Goal: Understand process/instructions: Learn how to perform a task or action

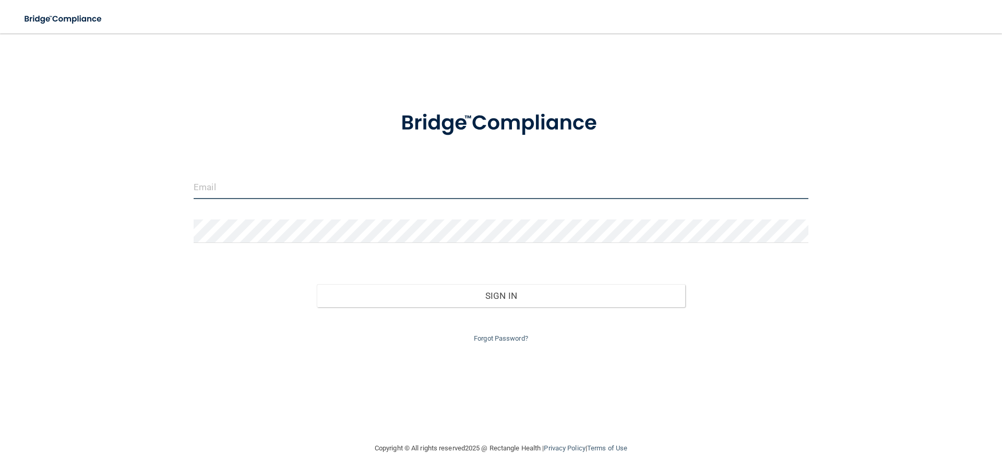
type input "[EMAIL_ADDRESS][DOMAIN_NAME]"
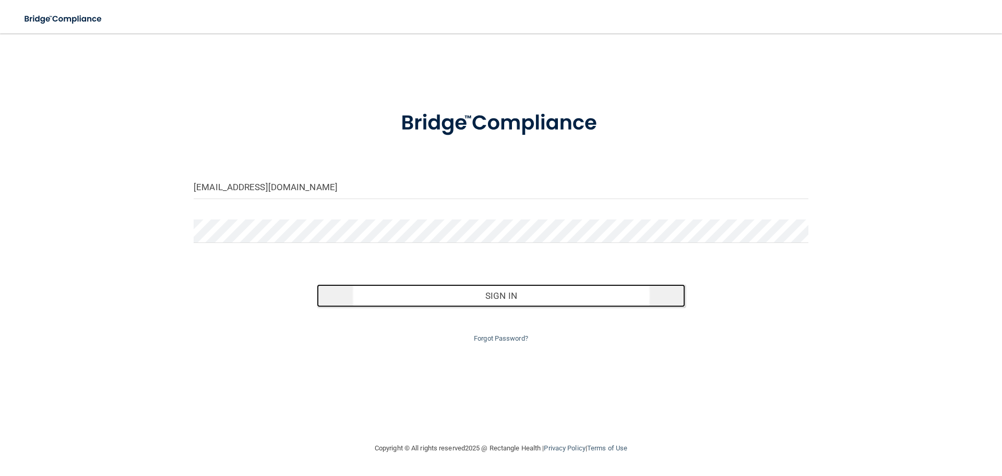
click at [487, 298] on button "Sign In" at bounding box center [501, 295] width 369 height 23
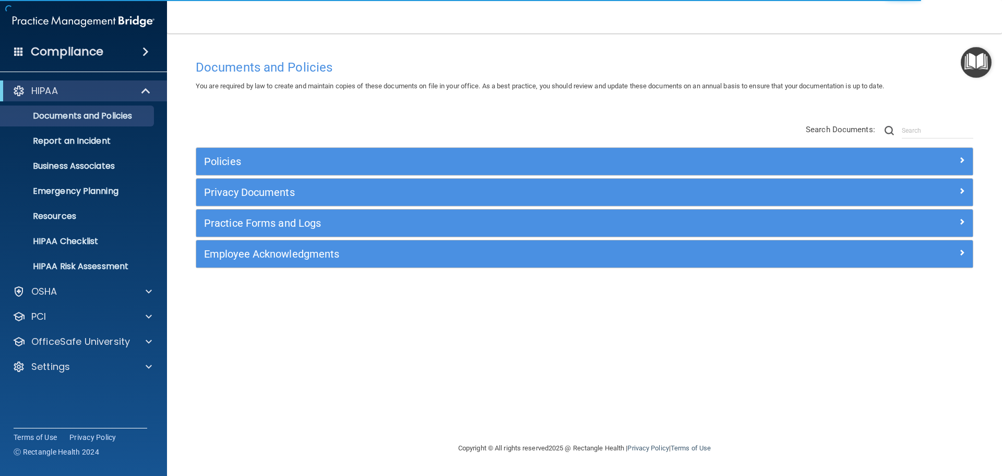
click at [977, 74] on img "Open Resource Center" at bounding box center [976, 62] width 31 height 31
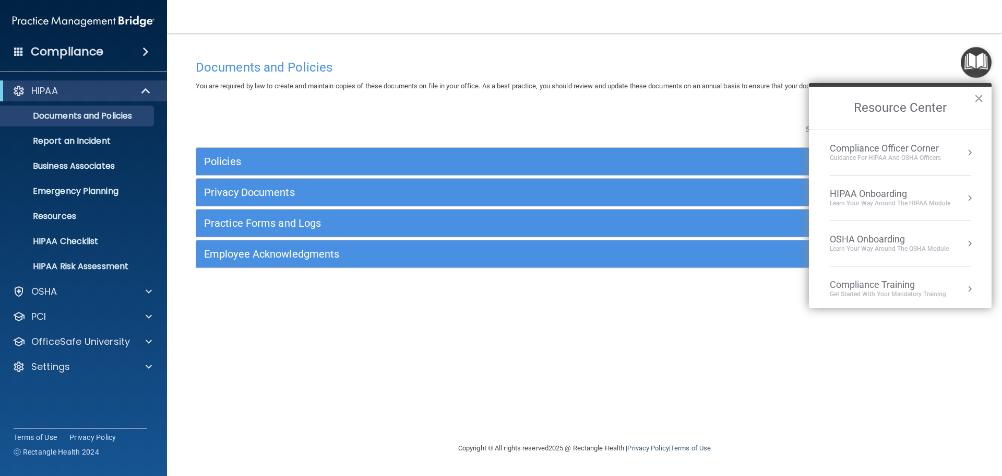
click at [868, 199] on div "Learn Your Way around the HIPAA module" at bounding box center [890, 203] width 121 height 9
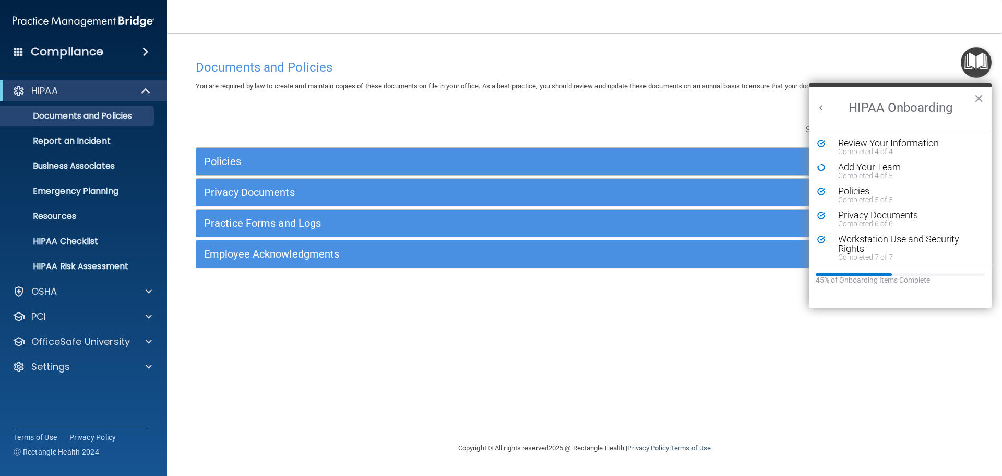
click at [866, 168] on div "Add Your Team" at bounding box center [904, 166] width 132 height 9
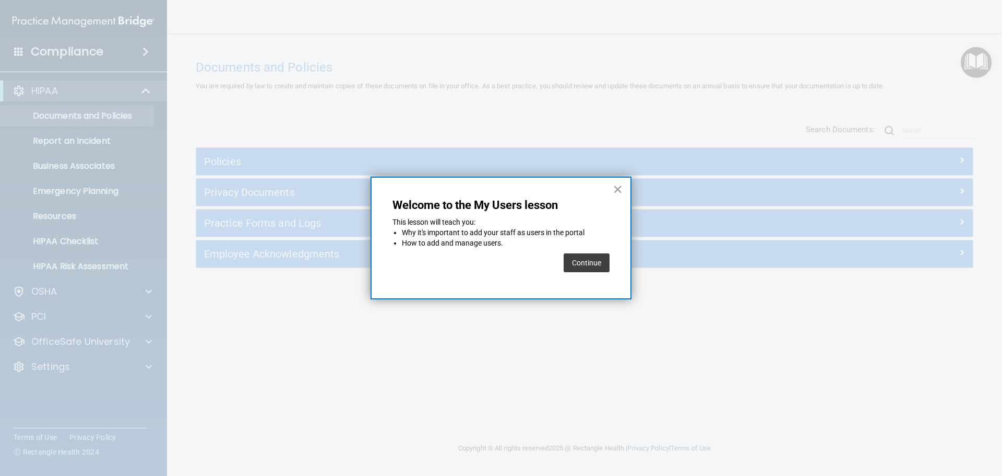
click at [591, 262] on button "Continue" at bounding box center [587, 262] width 46 height 19
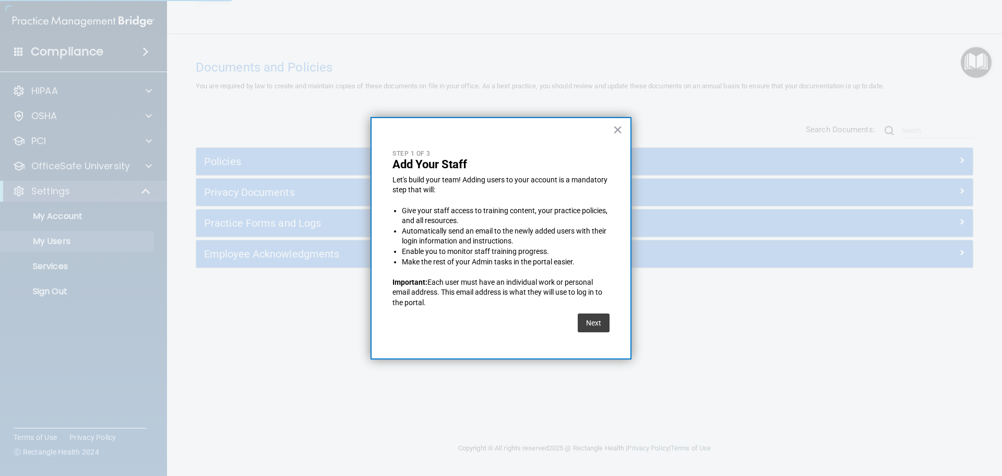
select select "20"
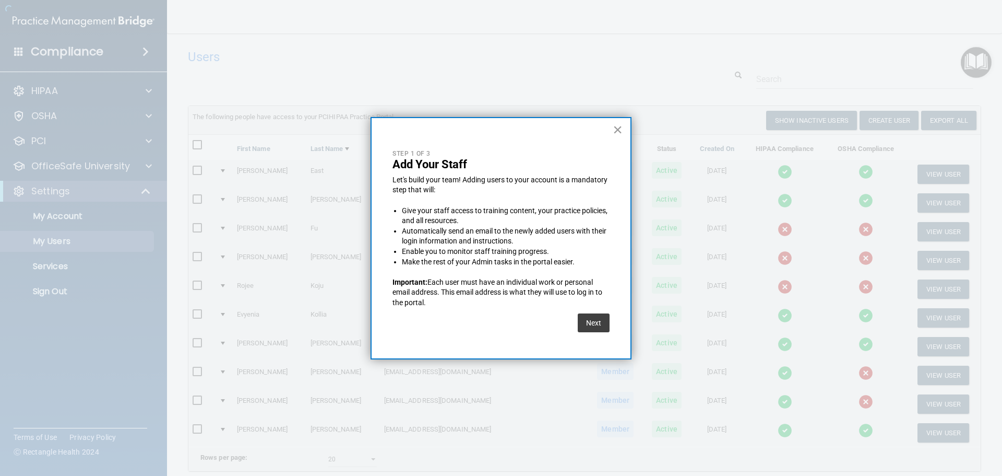
click at [617, 128] on button "×" at bounding box center [618, 129] width 10 height 17
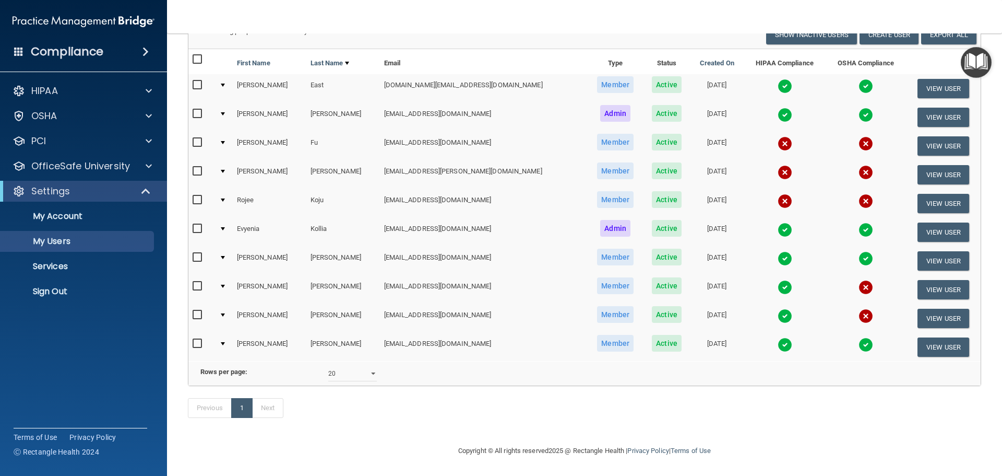
scroll to position [101, 0]
